Goal: Task Accomplishment & Management: Complete application form

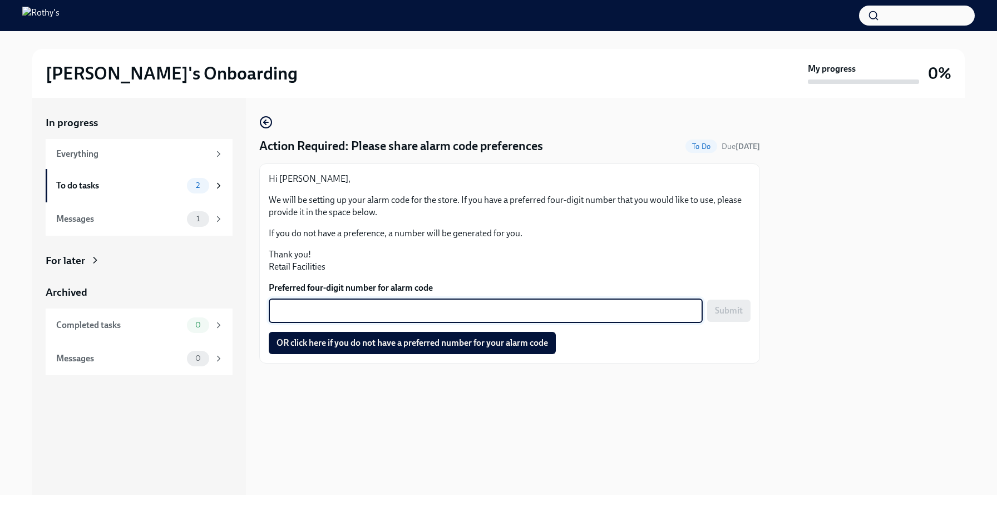
click at [607, 310] on textarea "Preferred four-digit number for alarm code" at bounding box center [485, 310] width 421 height 13
type textarea "9275"
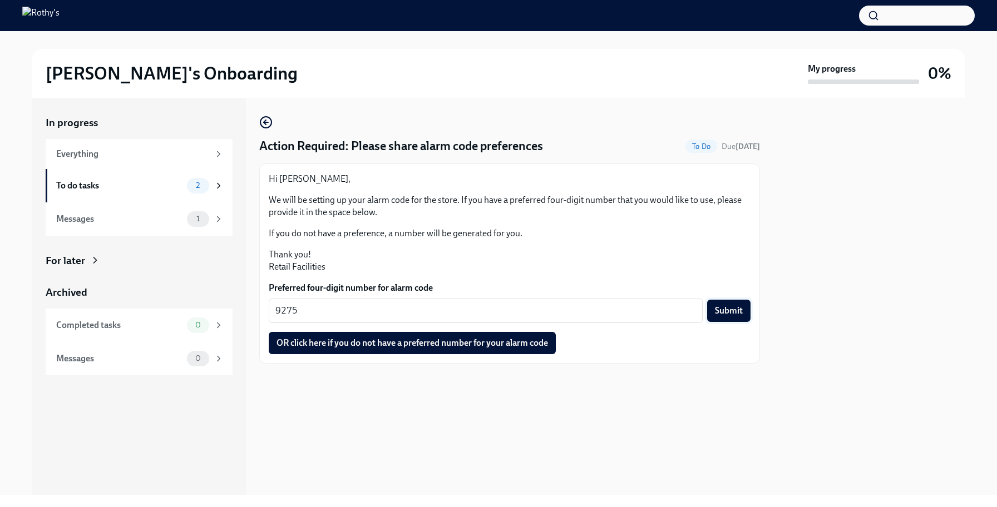
click at [739, 313] on span "Submit" at bounding box center [729, 310] width 28 height 11
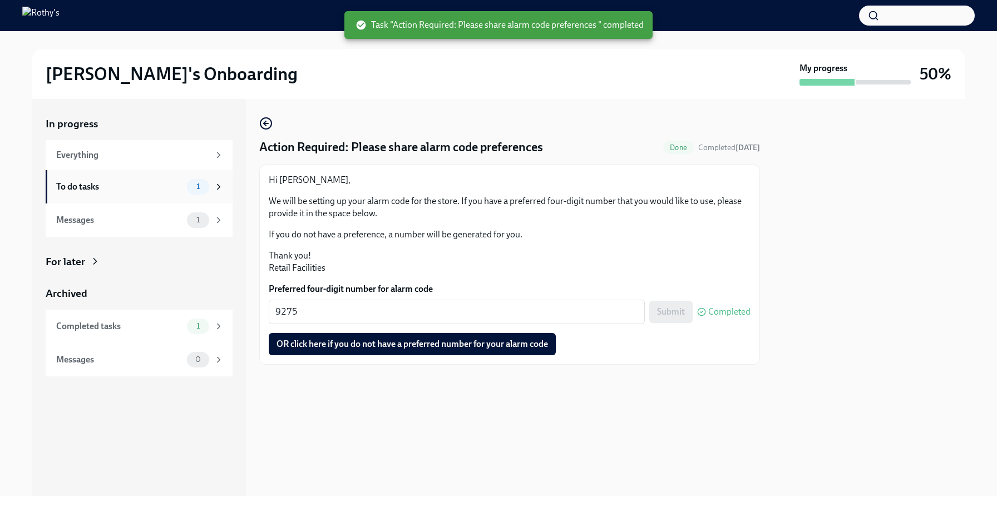
click at [195, 187] on span "1" at bounding box center [198, 186] width 17 height 8
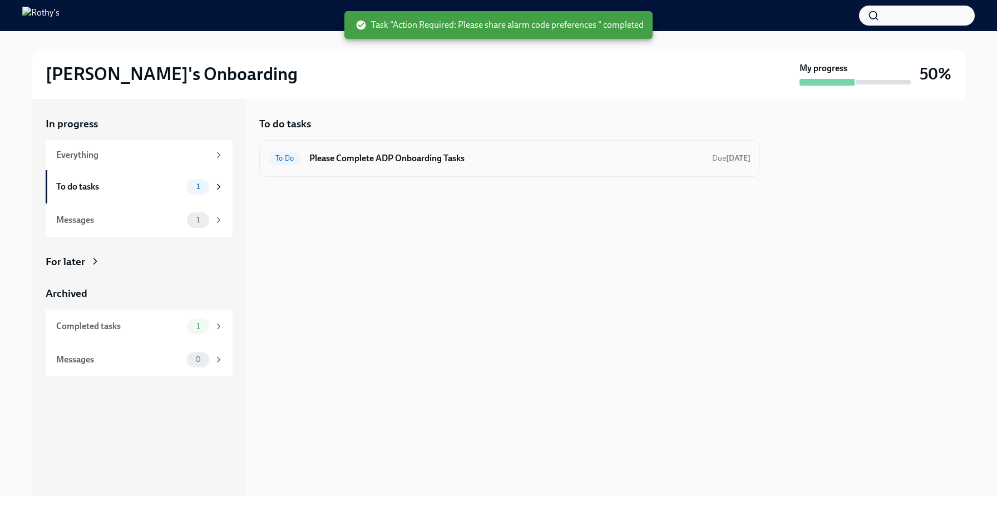
click at [343, 159] on h6 "Please Complete ADP Onboarding Tasks" at bounding box center [506, 158] width 394 height 12
